Goal: Book appointment/travel/reservation

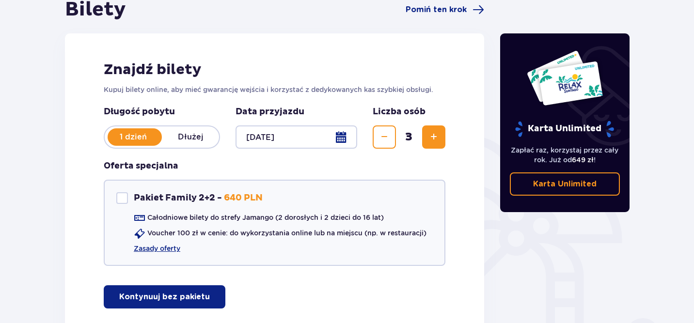
scroll to position [115, 0]
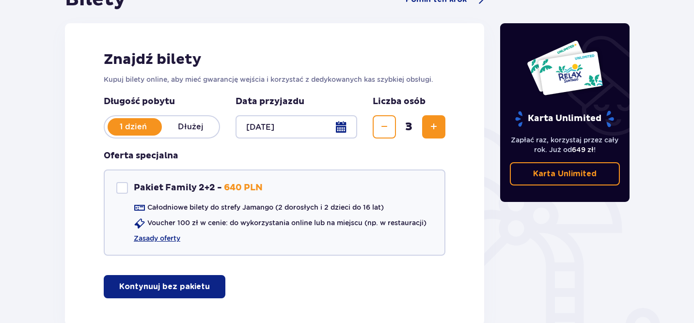
click at [180, 287] on p "Kontynuuj bez pakietu" at bounding box center [164, 287] width 91 height 11
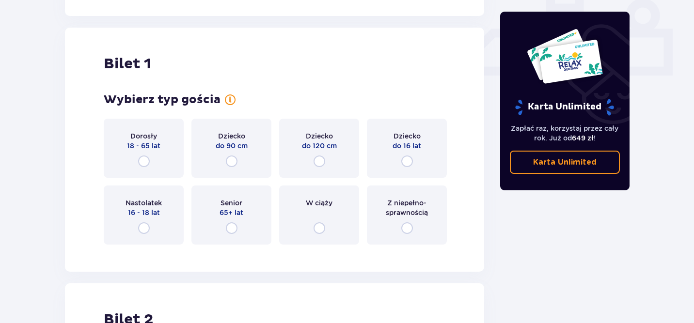
scroll to position [441, 0]
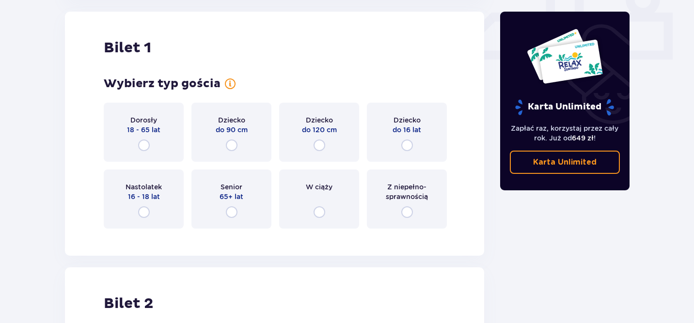
click at [145, 143] on input "radio" at bounding box center [144, 146] width 12 height 12
radio input "true"
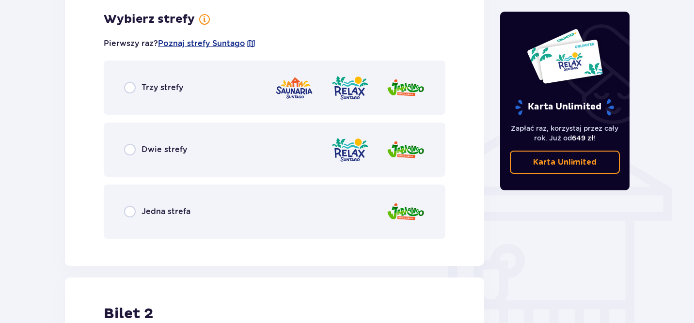
scroll to position [678, 0]
click at [143, 88] on span "Trzy strefy" at bounding box center [163, 87] width 42 height 11
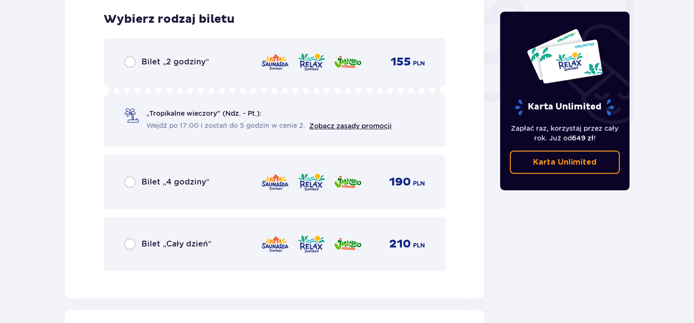
scroll to position [924, 0]
click at [172, 239] on span "Bilet „Cały dzień”" at bounding box center [177, 243] width 70 height 11
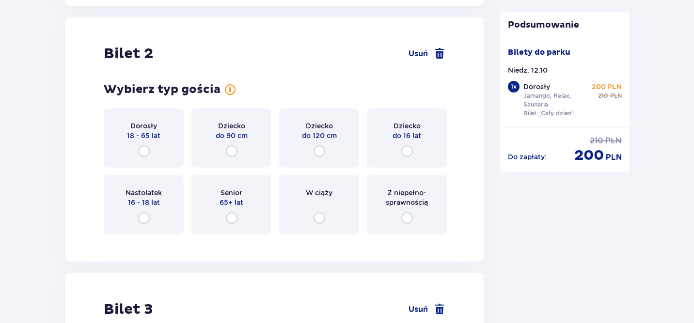
scroll to position [1222, 0]
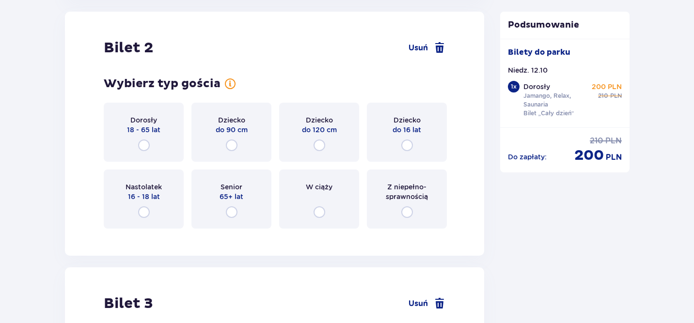
click at [157, 142] on div "Dorosły 18 - 65 lat" at bounding box center [144, 132] width 80 height 59
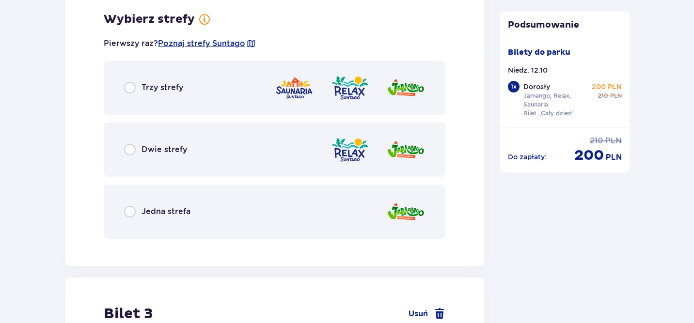
scroll to position [1458, 0]
click at [180, 91] on span "Trzy strefy" at bounding box center [163, 87] width 42 height 11
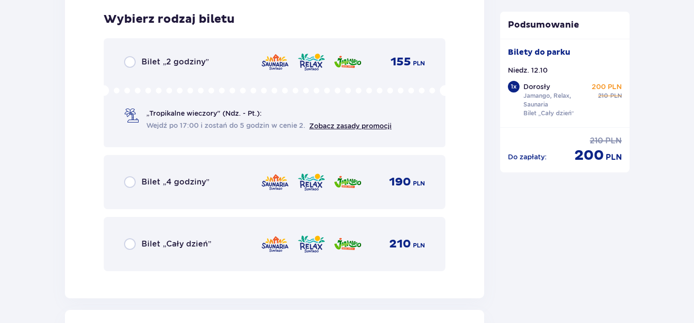
scroll to position [1704, 0]
click at [189, 250] on div "Bilet „Cały dzień”" at bounding box center [167, 244] width 87 height 12
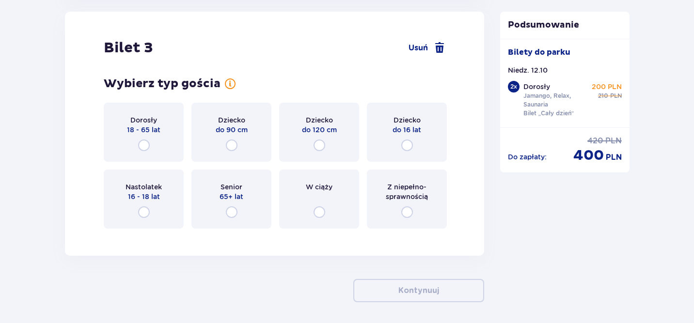
click at [160, 138] on div "Dorosły 18 - 65 lat" at bounding box center [144, 132] width 80 height 59
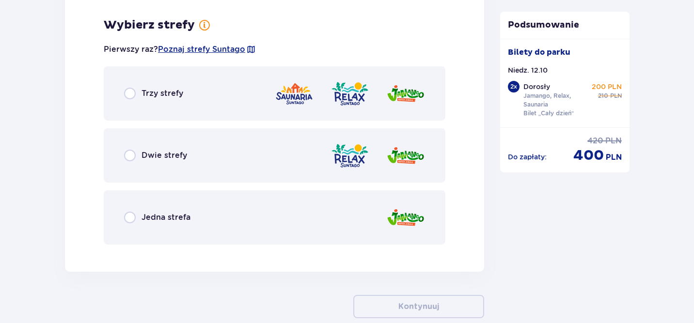
scroll to position [2239, 0]
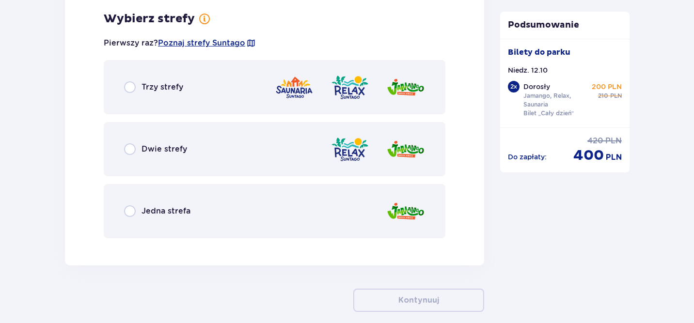
click at [239, 68] on div "Trzy strefy" at bounding box center [275, 87] width 342 height 54
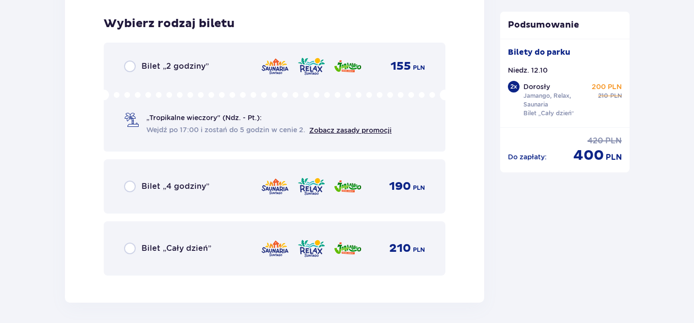
scroll to position [2485, 0]
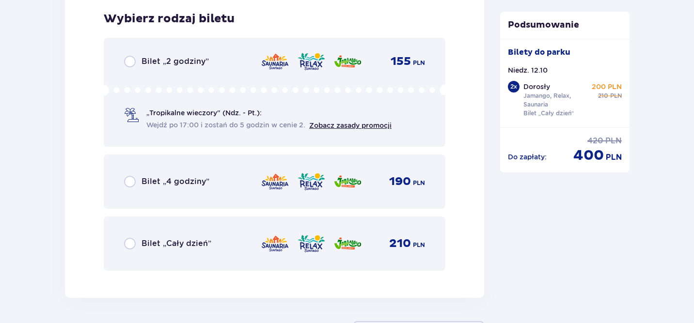
click at [191, 242] on span "Bilet „Cały dzień”" at bounding box center [177, 243] width 70 height 11
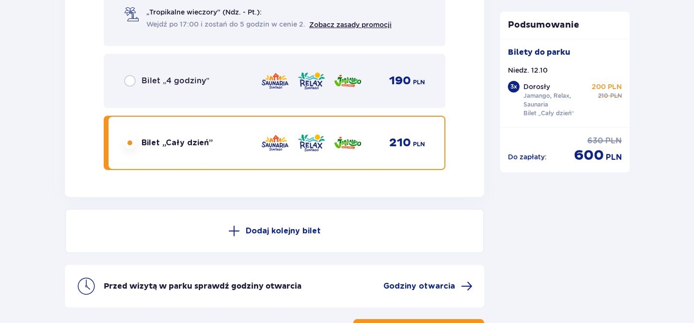
scroll to position [2664, 0]
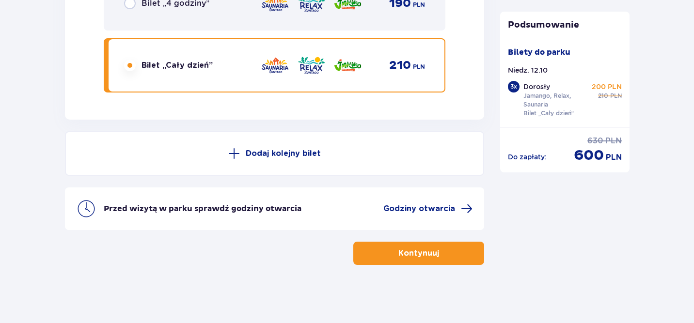
click at [382, 247] on button "Kontynuuj" at bounding box center [418, 253] width 131 height 23
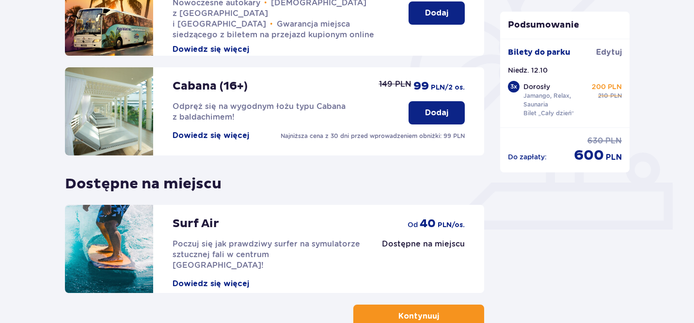
scroll to position [334, 0]
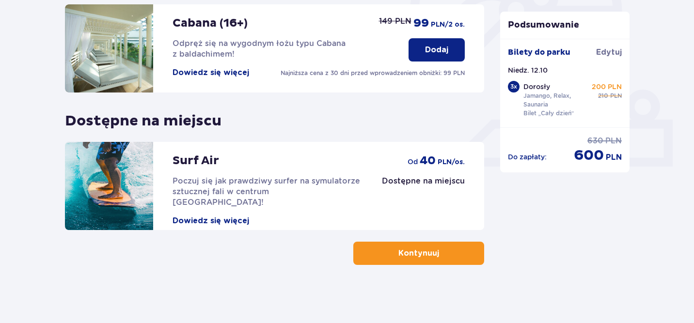
click at [389, 257] on button "Kontynuuj" at bounding box center [418, 253] width 131 height 23
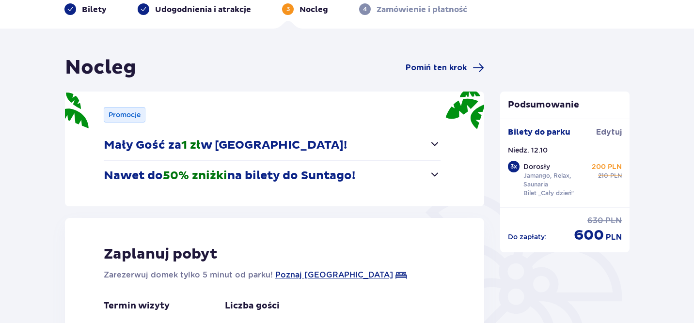
scroll to position [52, 0]
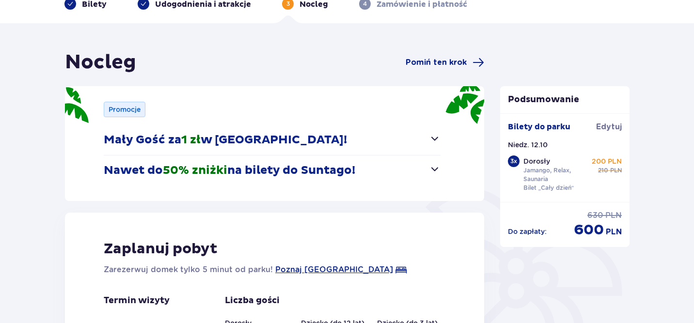
click at [436, 136] on span "button" at bounding box center [435, 139] width 12 height 12
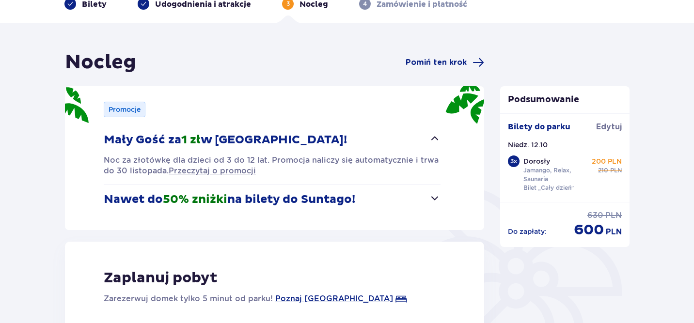
click at [435, 136] on span "button" at bounding box center [435, 139] width 12 height 12
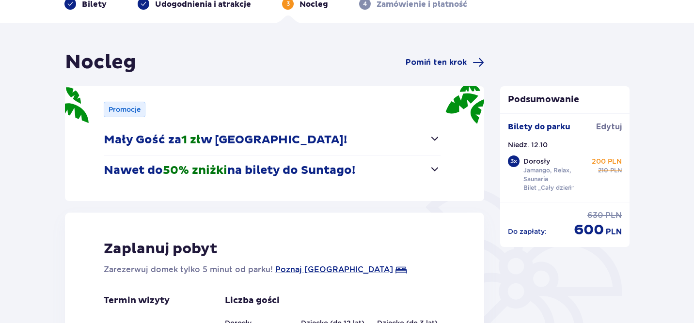
click at [430, 166] on span "button" at bounding box center [435, 169] width 12 height 12
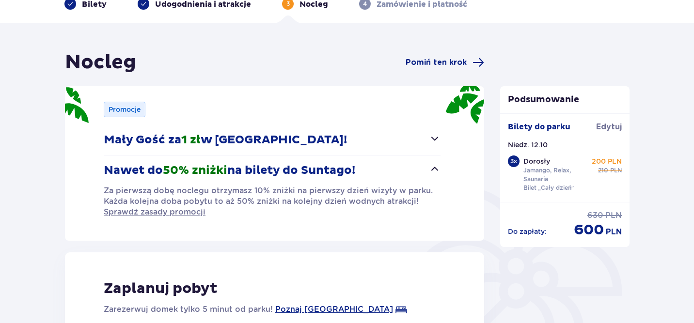
click at [430, 166] on span "button" at bounding box center [435, 169] width 12 height 12
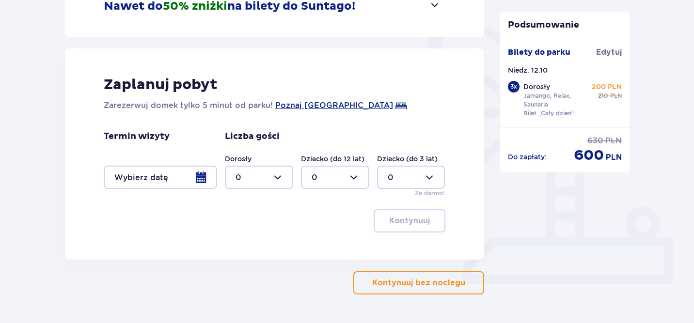
scroll to position [246, 0]
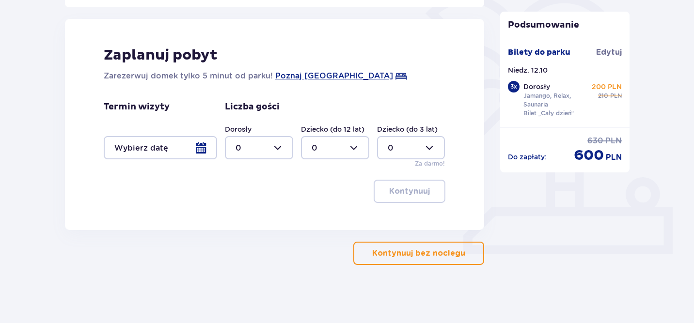
click at [152, 152] on div at bounding box center [160, 147] width 113 height 23
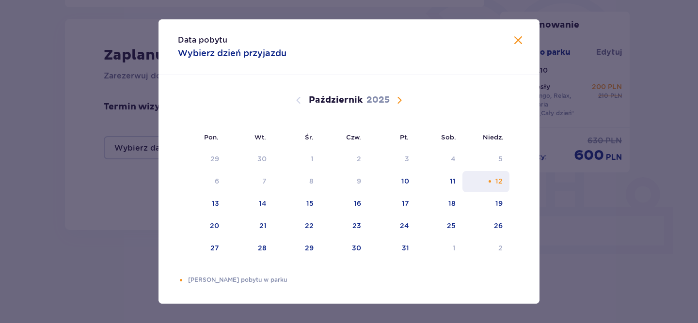
click at [501, 178] on div "12" at bounding box center [498, 181] width 7 height 10
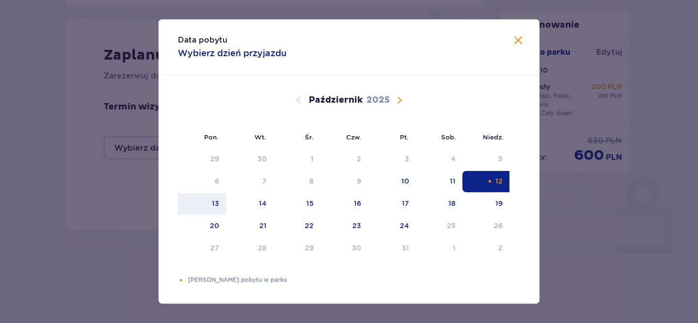
click at [490, 183] on div "Pomarańczowa kropka" at bounding box center [490, 181] width 6 height 6
click at [521, 36] on span "Zamknij" at bounding box center [518, 41] width 12 height 12
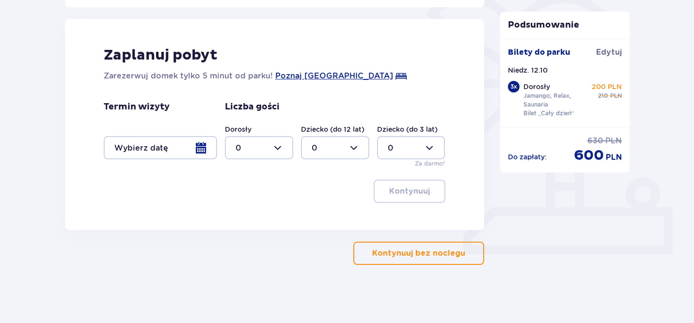
click at [400, 256] on p "Kontynuuj bez noclegu" at bounding box center [418, 253] width 93 height 11
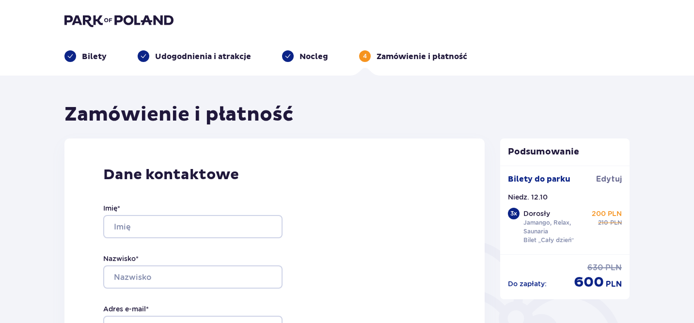
click at [300, 52] on p "Nocleg" at bounding box center [314, 56] width 29 height 11
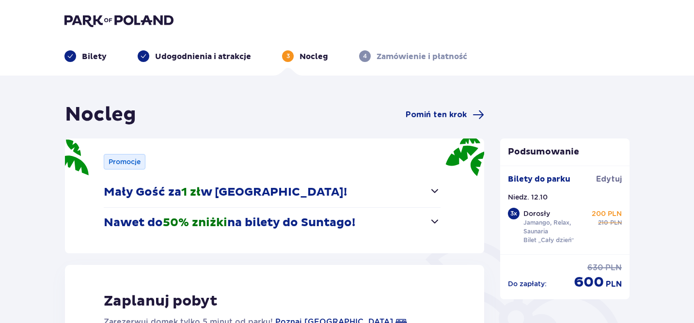
click at [241, 192] on p "Mały Gość za 1 zł w [GEOGRAPHIC_DATA]!" at bounding box center [225, 192] width 243 height 15
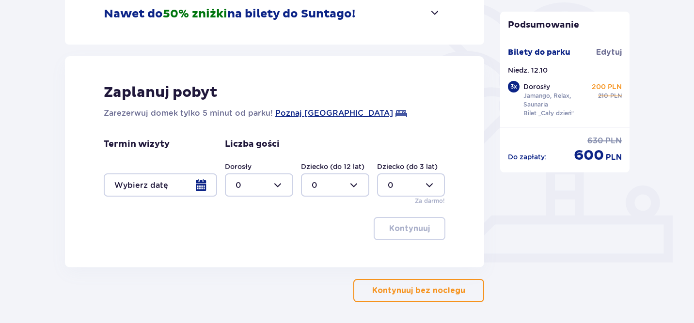
scroll to position [275, 0]
